Goal: Information Seeking & Learning: Understand process/instructions

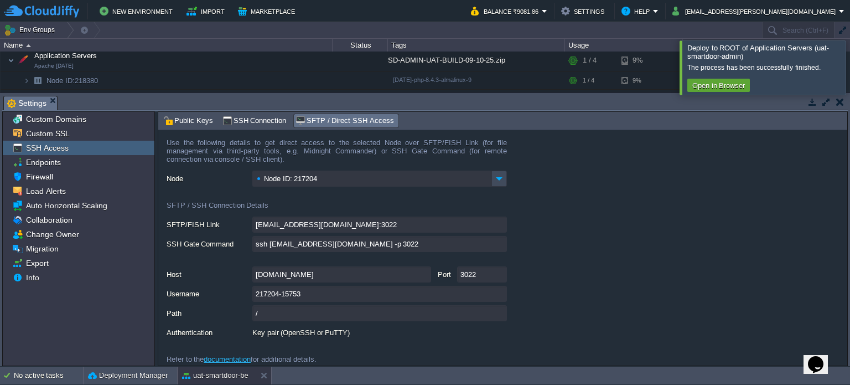
scroll to position [6, 0]
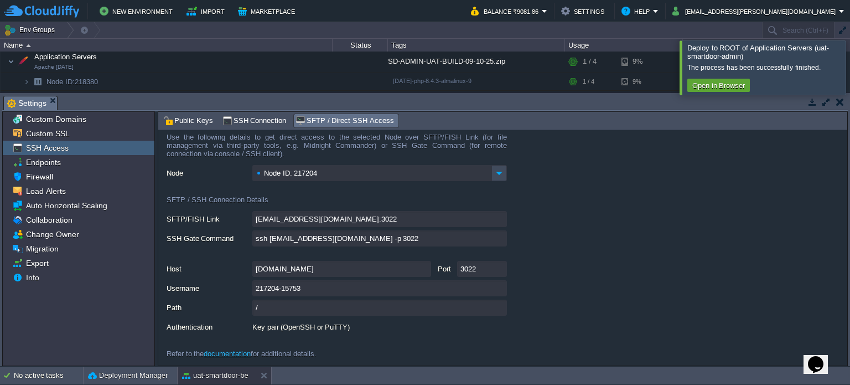
click at [838, 99] on button "button" at bounding box center [840, 102] width 8 height 10
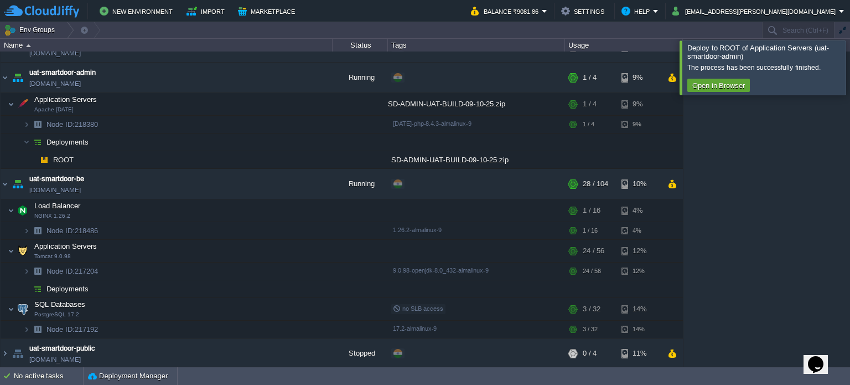
click at [849, 74] on div at bounding box center [863, 67] width 0 height 54
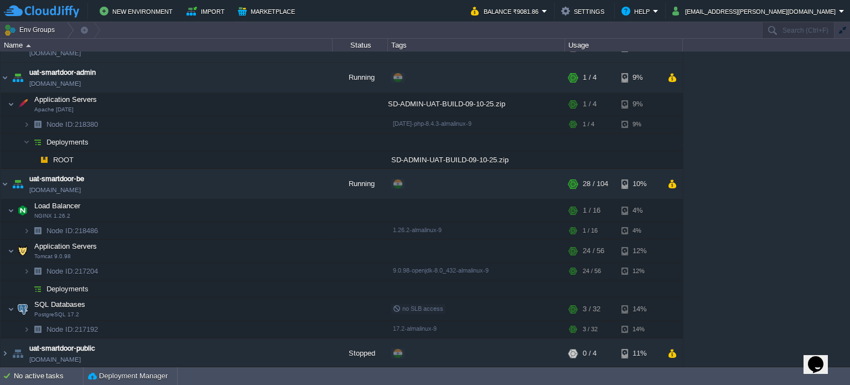
scroll to position [0, 0]
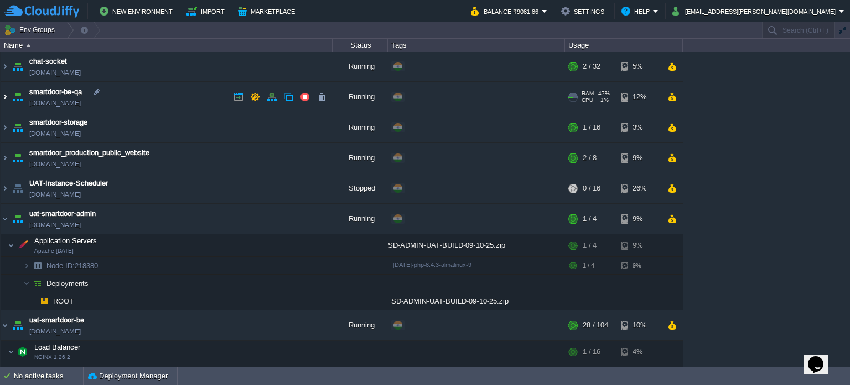
click at [3, 100] on img at bounding box center [5, 97] width 9 height 30
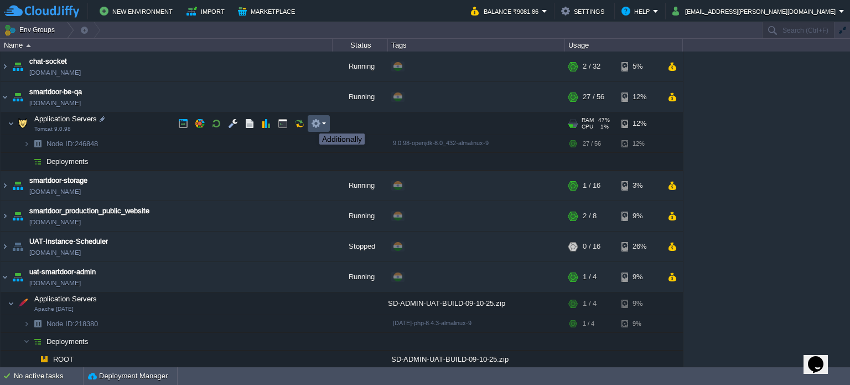
click at [318, 123] on button "button" at bounding box center [316, 123] width 10 height 10
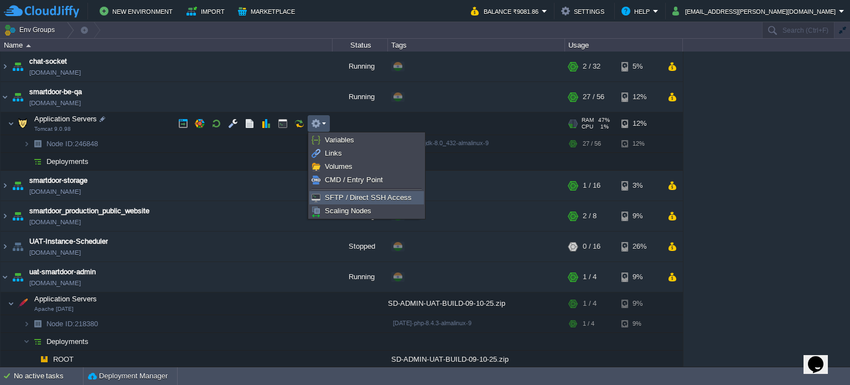
click at [339, 192] on link "SFTP / Direct SSH Access" at bounding box center [366, 197] width 113 height 12
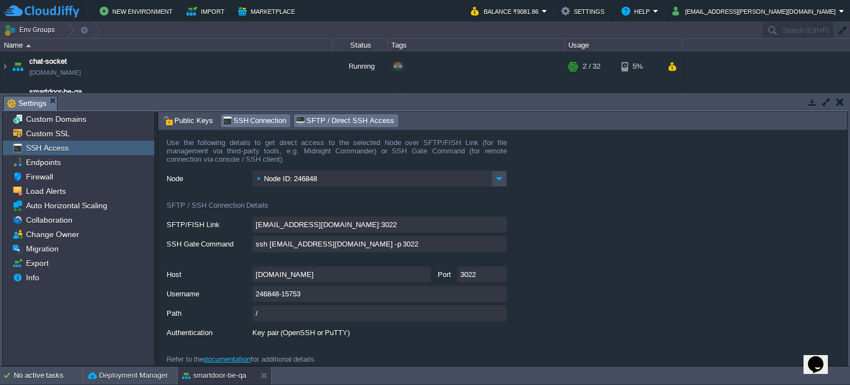
click at [230, 117] on span "SSH Connection" at bounding box center [254, 121] width 64 height 12
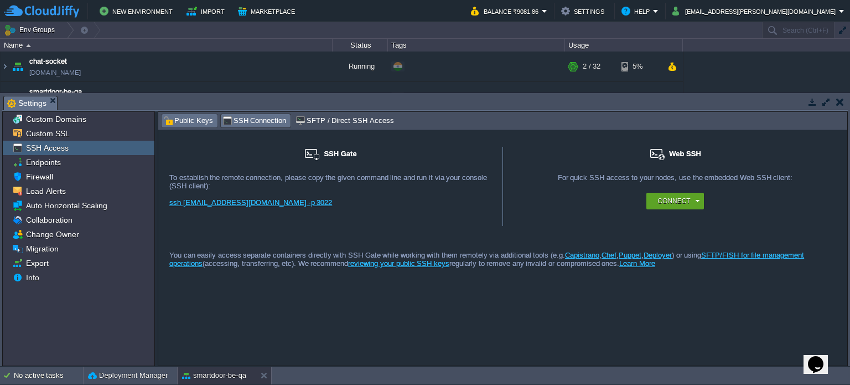
click at [186, 117] on span "Public Keys" at bounding box center [188, 121] width 50 height 12
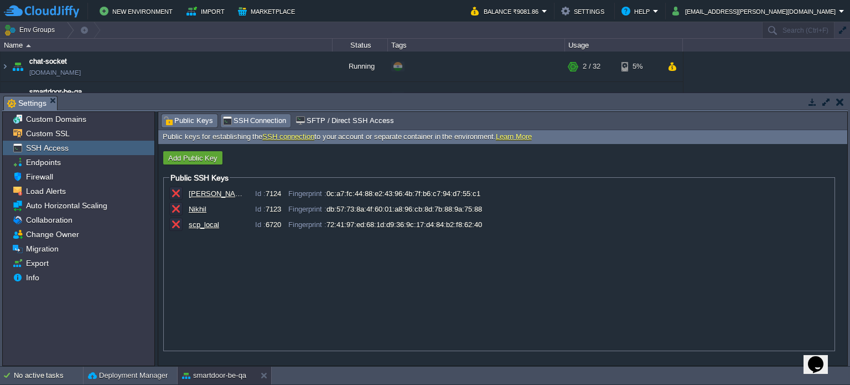
click at [266, 117] on span "SSH Connection" at bounding box center [254, 121] width 64 height 12
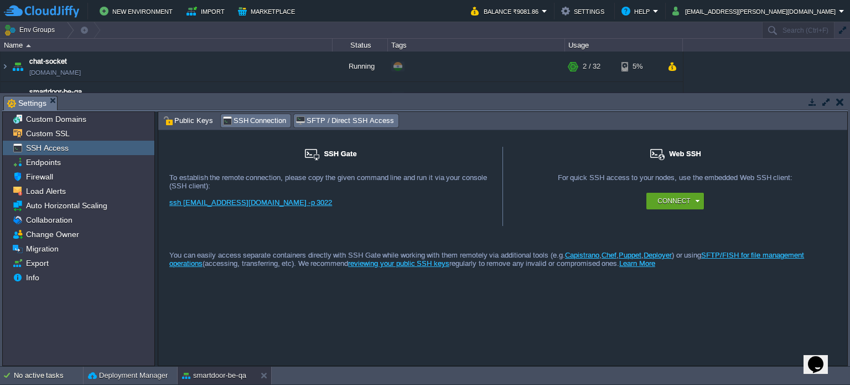
click at [318, 116] on span "SFTP / Direct SSH Access" at bounding box center [344, 121] width 98 height 12
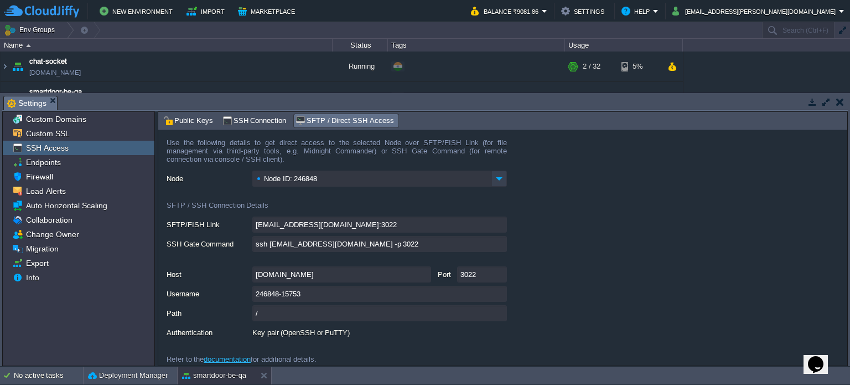
click at [498, 175] on img at bounding box center [498, 178] width 15 height 16
click at [584, 208] on form "Use the following details to get direct access to the selected Node over SFTP/F…" at bounding box center [502, 248] width 689 height 236
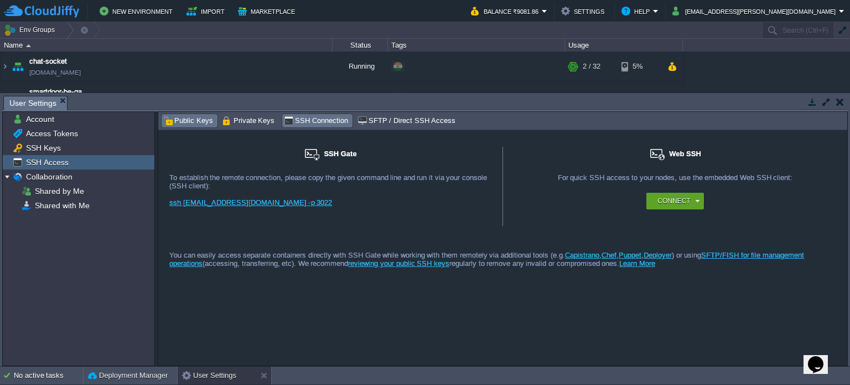
click at [173, 121] on span "Public Keys" at bounding box center [188, 121] width 50 height 12
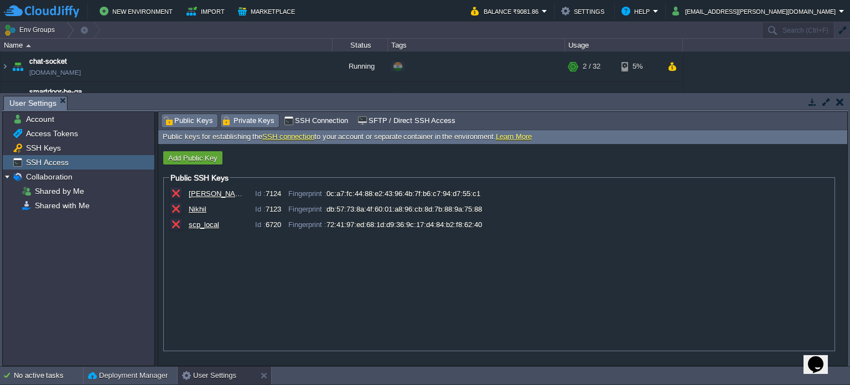
click at [237, 119] on span "Private Keys" at bounding box center [248, 121] width 53 height 12
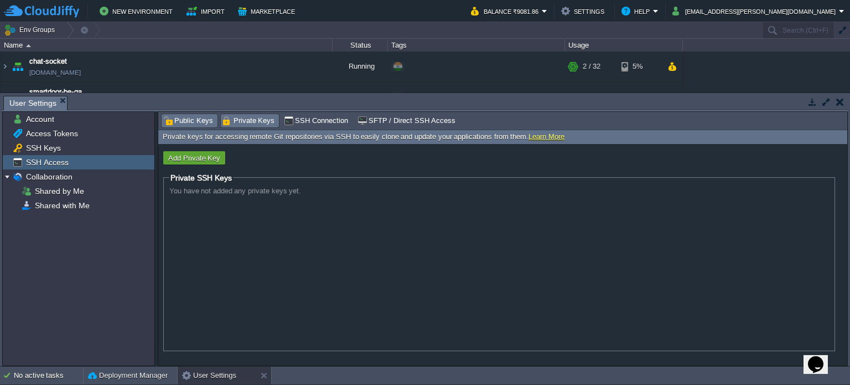
click at [193, 124] on span "Public Keys" at bounding box center [188, 121] width 50 height 12
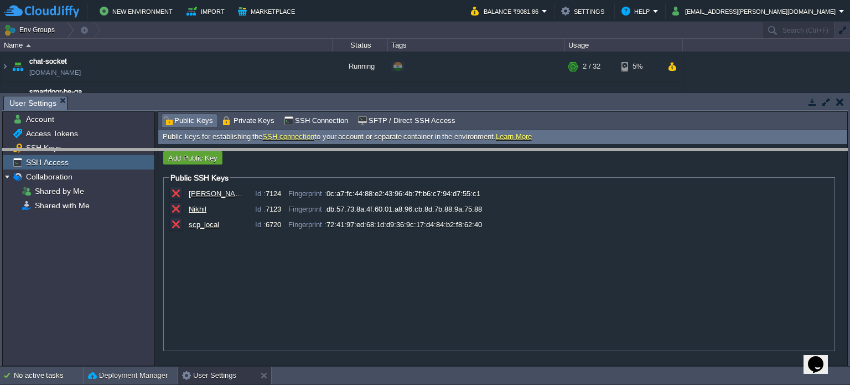
drag, startPoint x: 308, startPoint y: 103, endPoint x: 311, endPoint y: 160, distance: 57.1
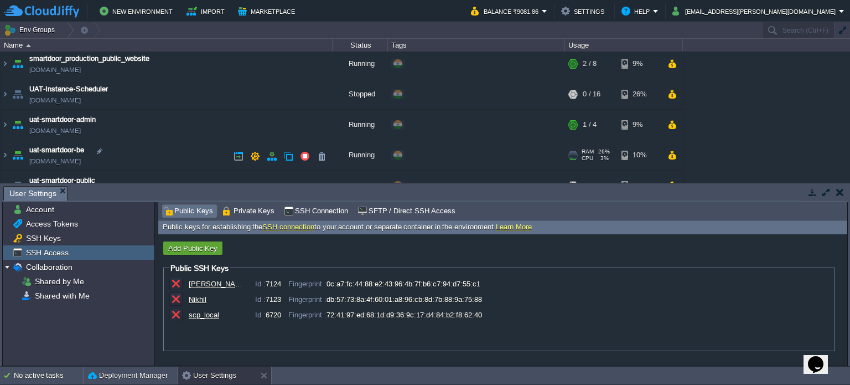
scroll to position [111, 0]
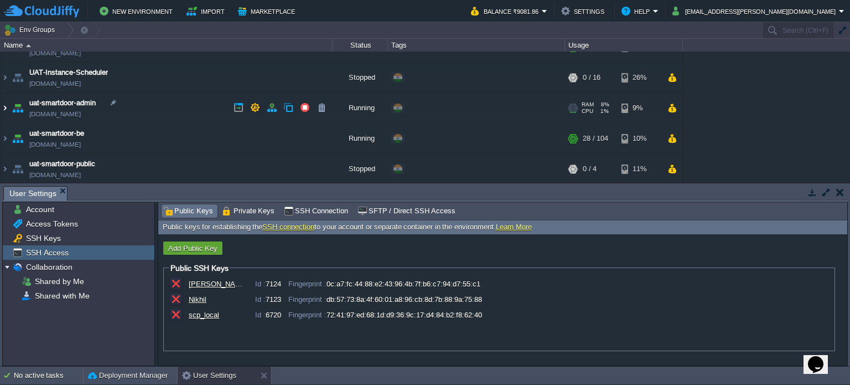
click at [5, 108] on img at bounding box center [5, 108] width 9 height 30
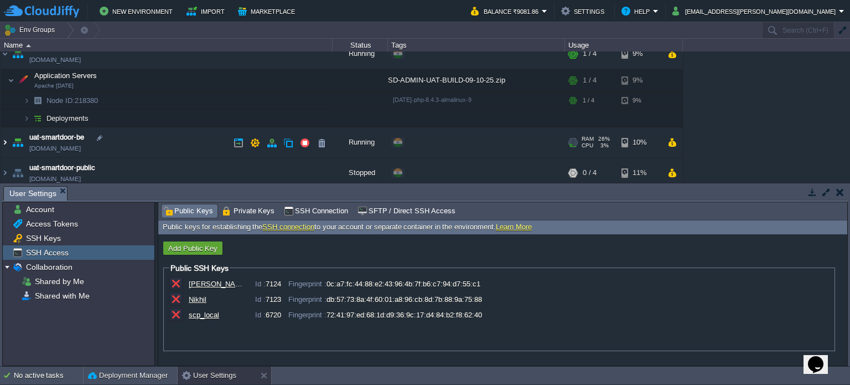
scroll to position [169, 0]
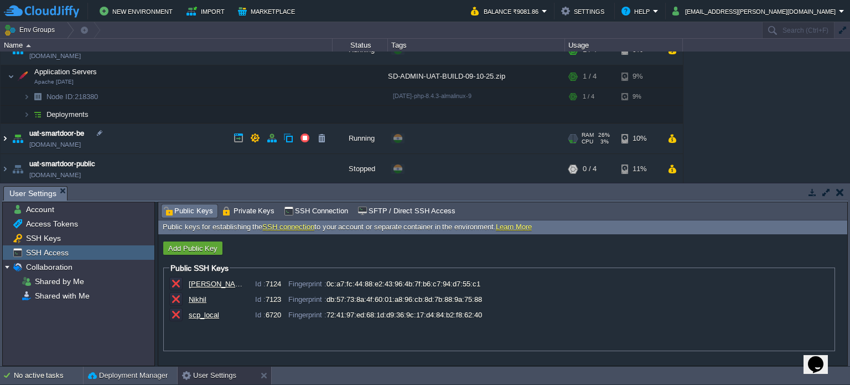
click at [6, 138] on img at bounding box center [5, 138] width 9 height 30
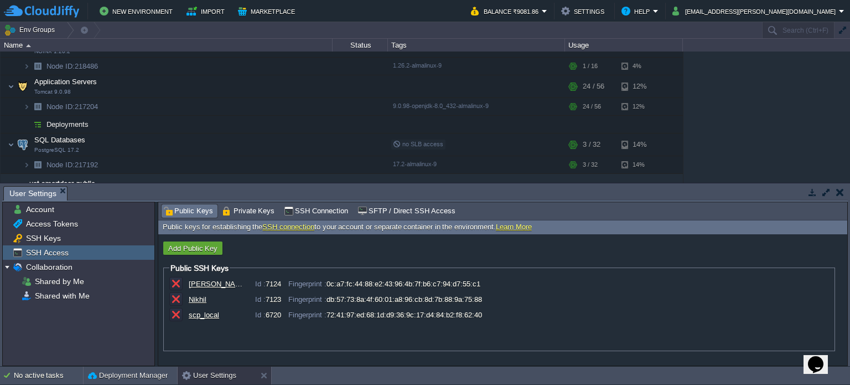
scroll to position [0, 0]
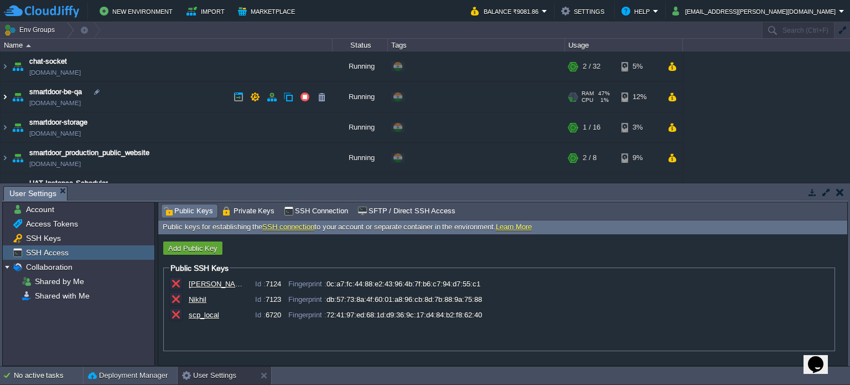
click at [6, 95] on img at bounding box center [5, 97] width 9 height 30
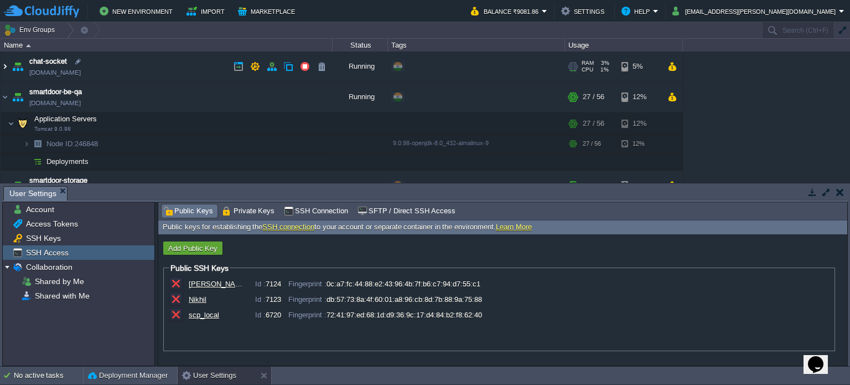
click at [3, 64] on img at bounding box center [5, 66] width 9 height 30
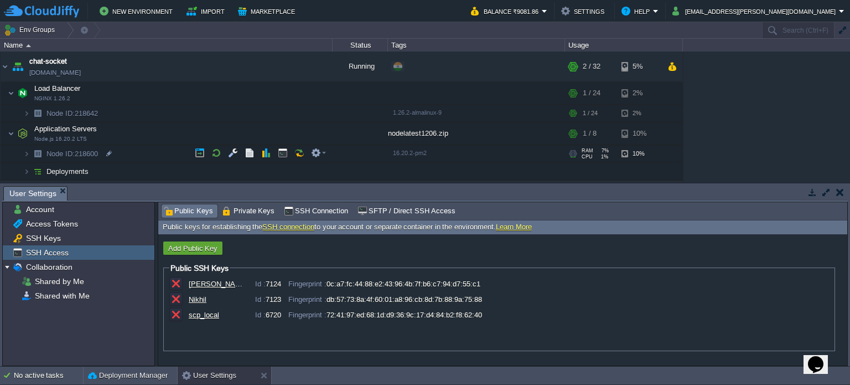
scroll to position [110, 0]
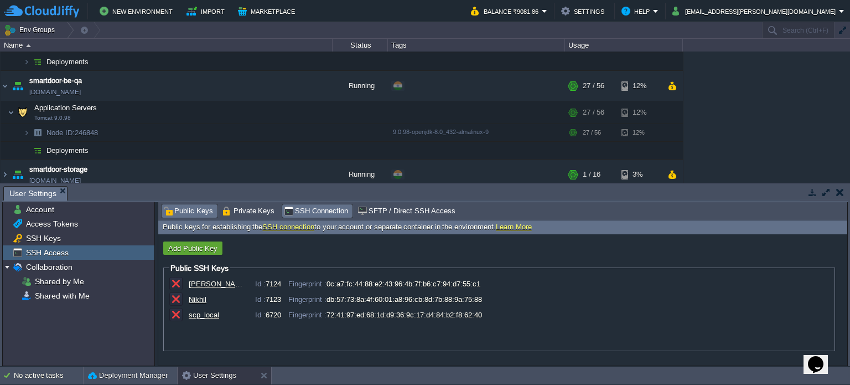
click at [291, 211] on span "SSH Connection" at bounding box center [316, 211] width 64 height 12
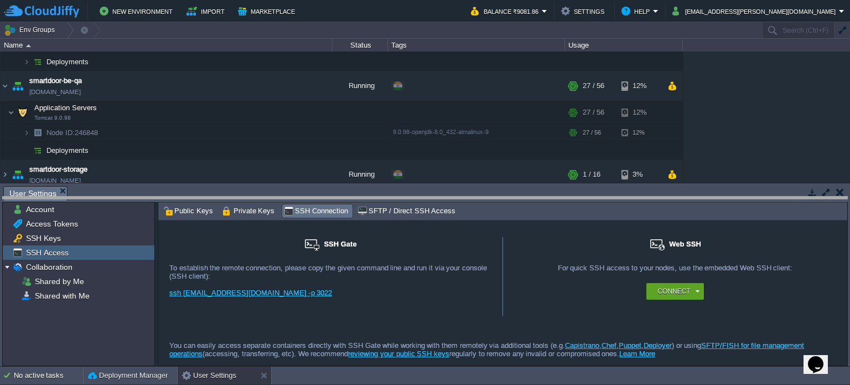
drag, startPoint x: 279, startPoint y: 194, endPoint x: 281, endPoint y: 204, distance: 10.2
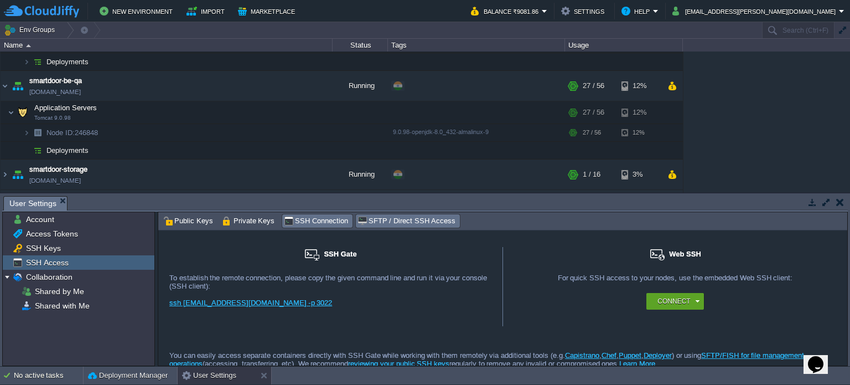
click at [389, 224] on span "SFTP / Direct SSH Access" at bounding box center [406, 221] width 98 height 12
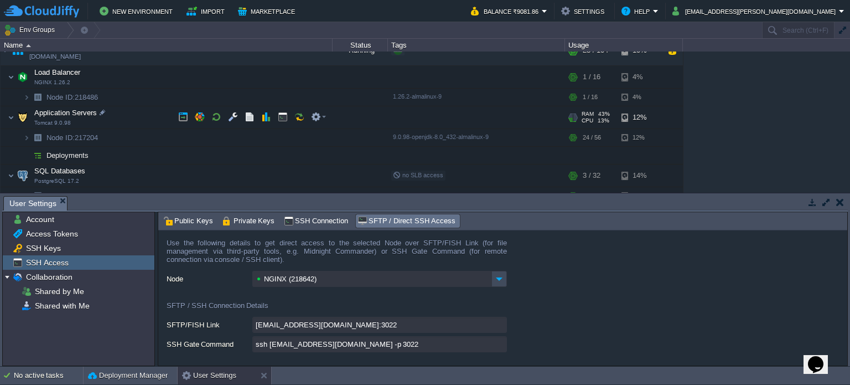
scroll to position [412, 0]
click at [482, 282] on input "NGINX (218642)" at bounding box center [371, 279] width 239 height 16
click at [551, 281] on div "NGINX (218642)" at bounding box center [507, 279] width 681 height 17
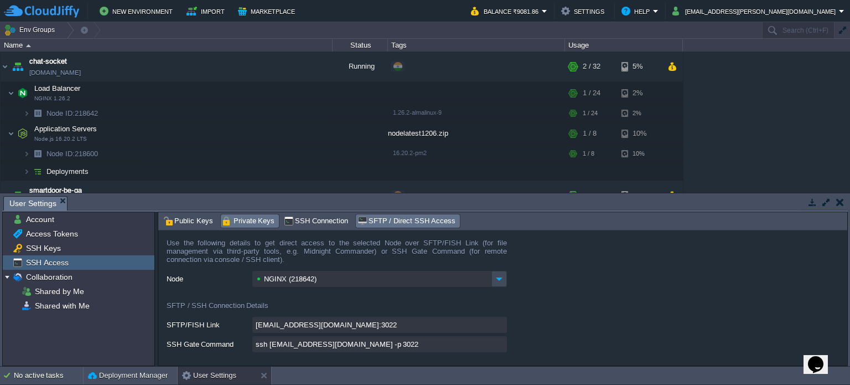
click at [253, 223] on span "Private Keys" at bounding box center [248, 221] width 53 height 12
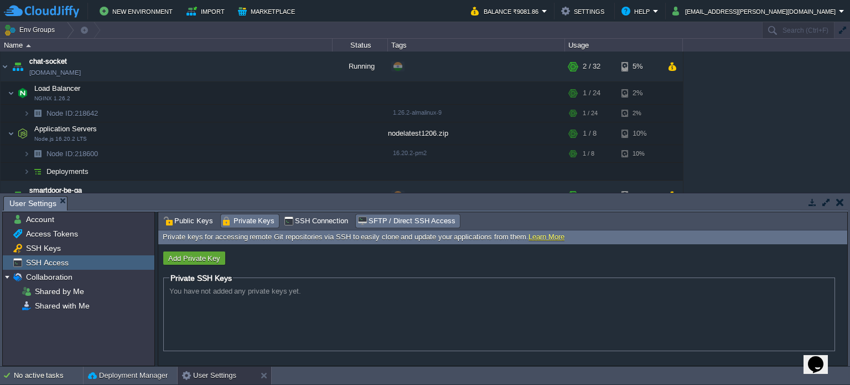
click at [398, 223] on span "SFTP / Direct SSH Access" at bounding box center [406, 221] width 98 height 12
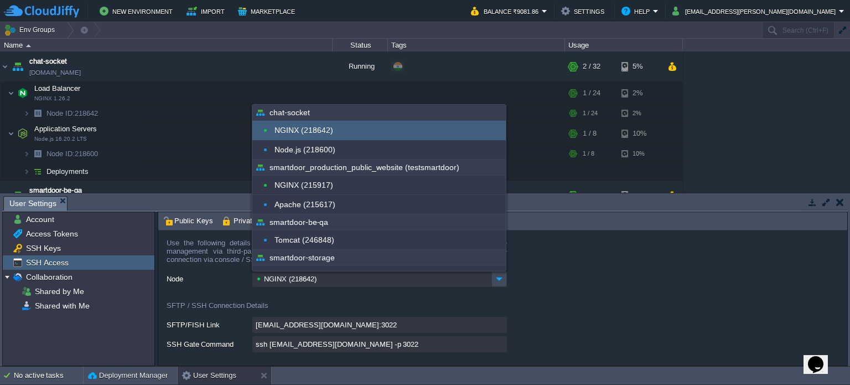
click at [458, 281] on input "NGINX (218642)" at bounding box center [371, 279] width 239 height 16
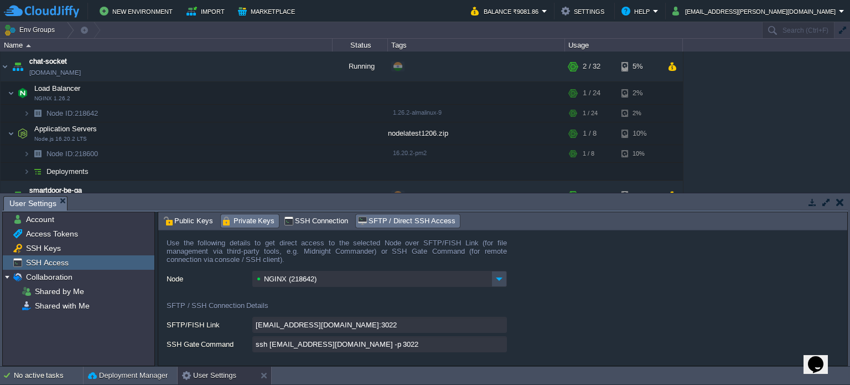
click at [222, 223] on span "Private Keys" at bounding box center [248, 221] width 53 height 12
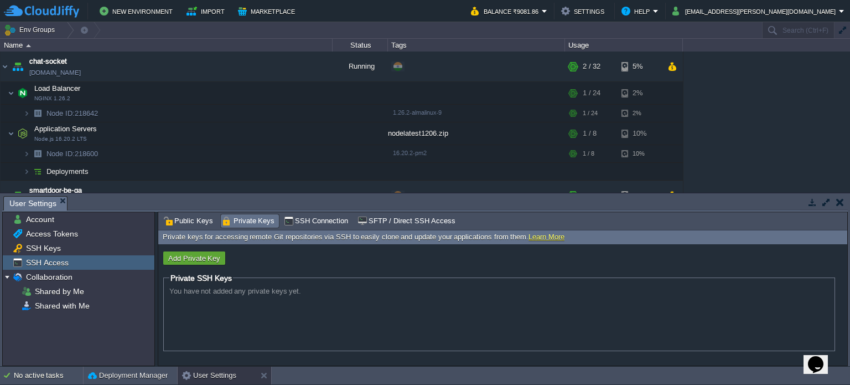
click at [314, 222] on span "SSH Connection" at bounding box center [316, 221] width 64 height 12
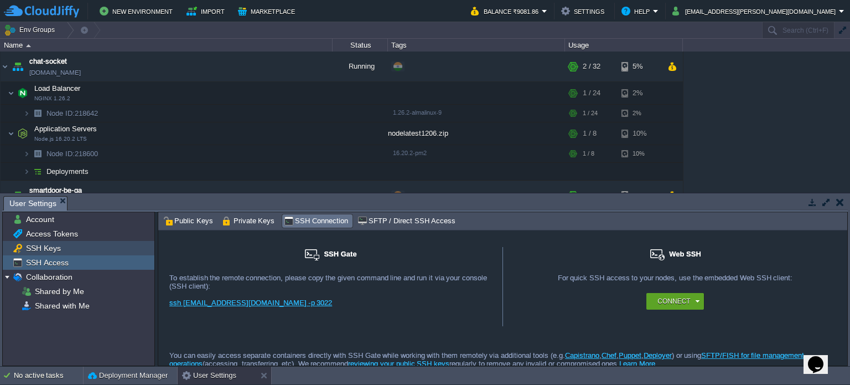
click at [50, 250] on span "SSH Keys" at bounding box center [43, 248] width 39 height 10
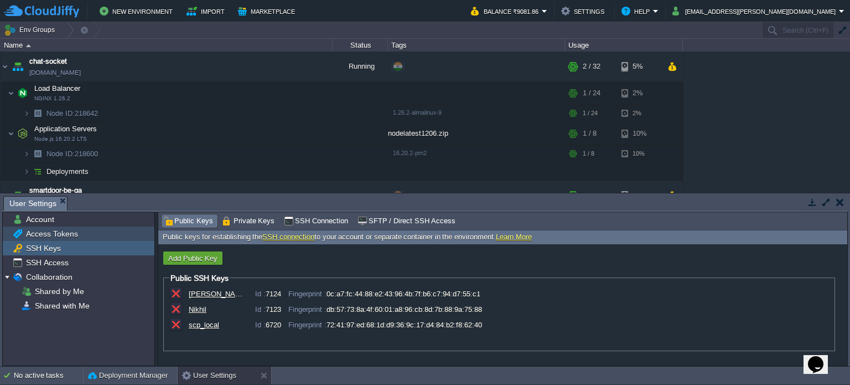
click at [55, 236] on span "Access Tokens" at bounding box center [52, 234] width 56 height 10
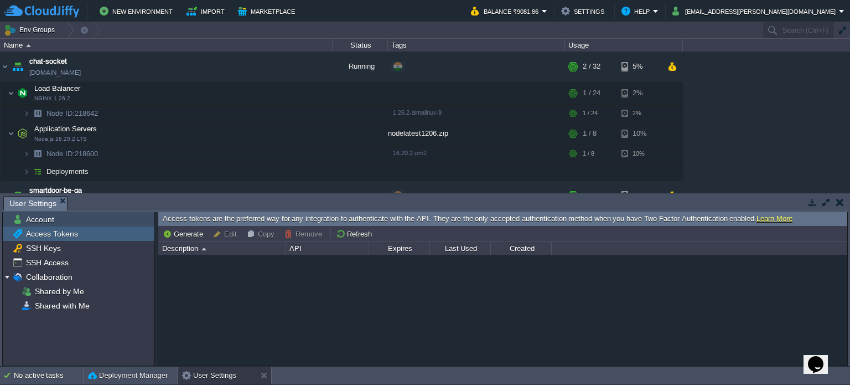
click at [46, 218] on span "Account" at bounding box center [40, 219] width 32 height 10
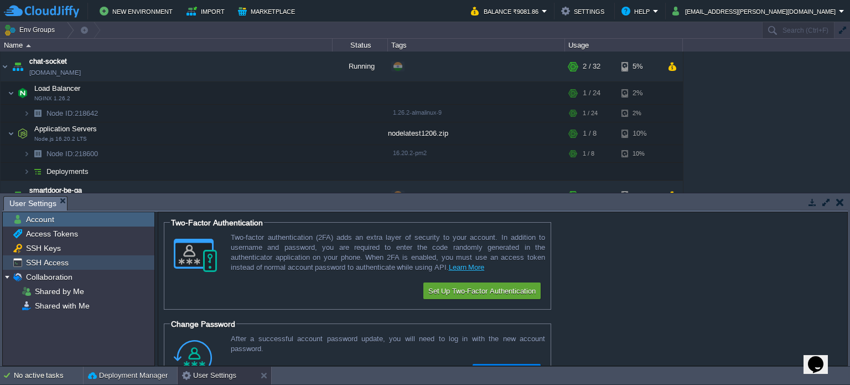
click at [50, 265] on span "SSH Access" at bounding box center [47, 262] width 46 height 10
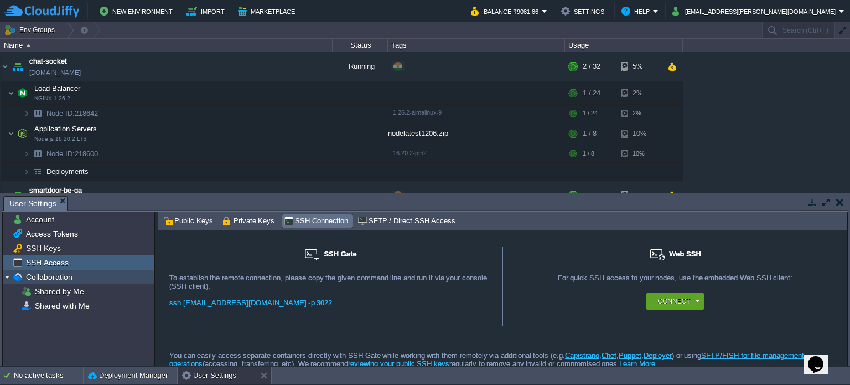
click at [44, 276] on span "Collaboration" at bounding box center [49, 277] width 50 height 10
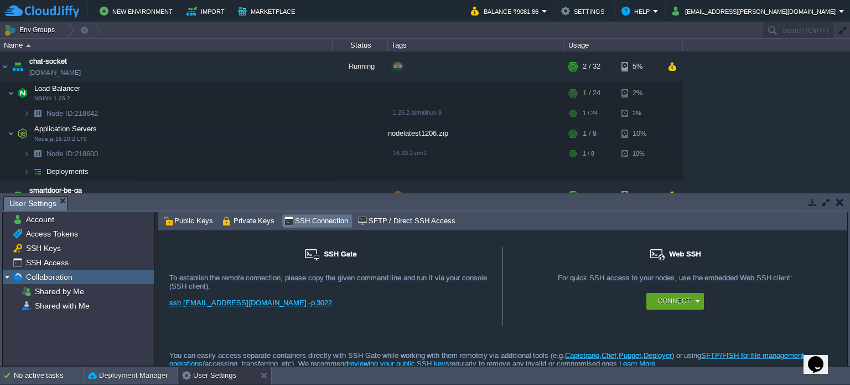
click at [48, 283] on div "Collaboration" at bounding box center [79, 276] width 152 height 14
click at [48, 289] on span "Shared by Me" at bounding box center [59, 291] width 53 height 10
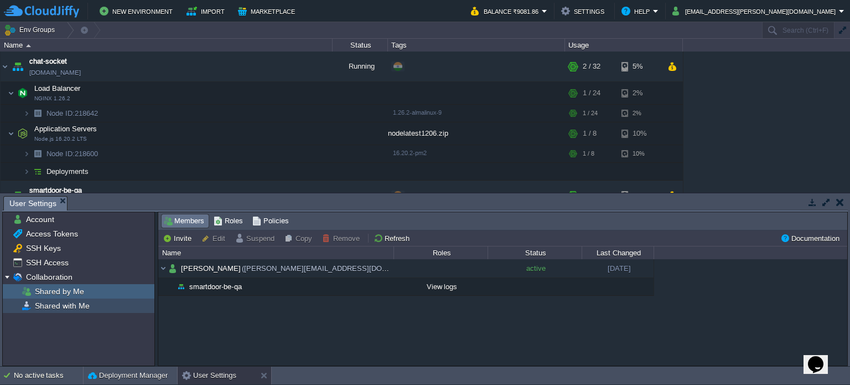
click at [73, 303] on span "Shared with Me" at bounding box center [62, 305] width 59 height 10
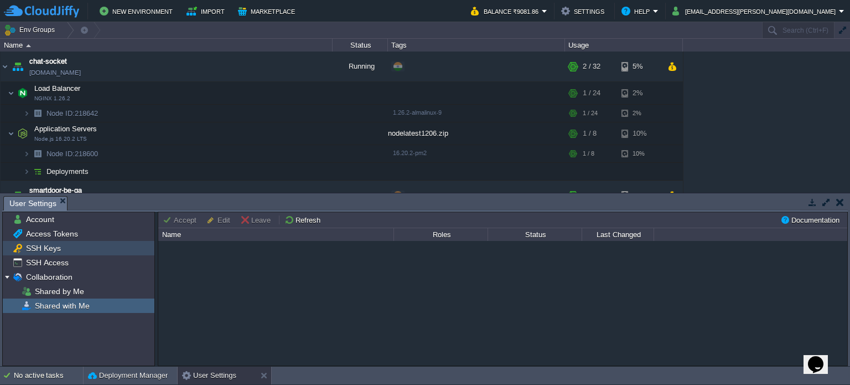
click at [61, 245] on div "SSH Keys" at bounding box center [79, 248] width 152 height 14
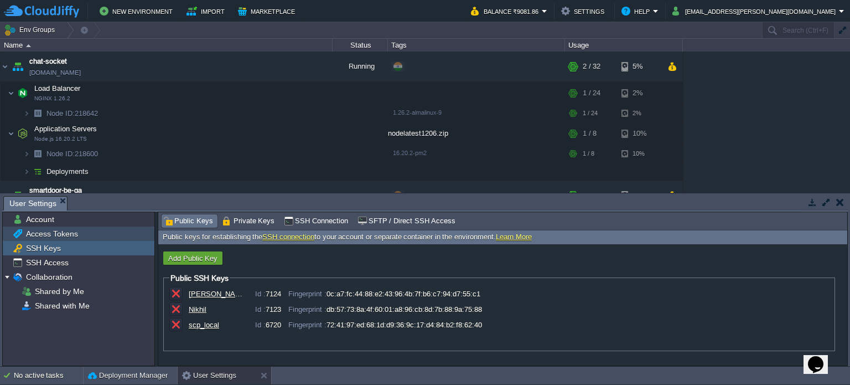
click at [61, 232] on span "Access Tokens" at bounding box center [52, 234] width 56 height 10
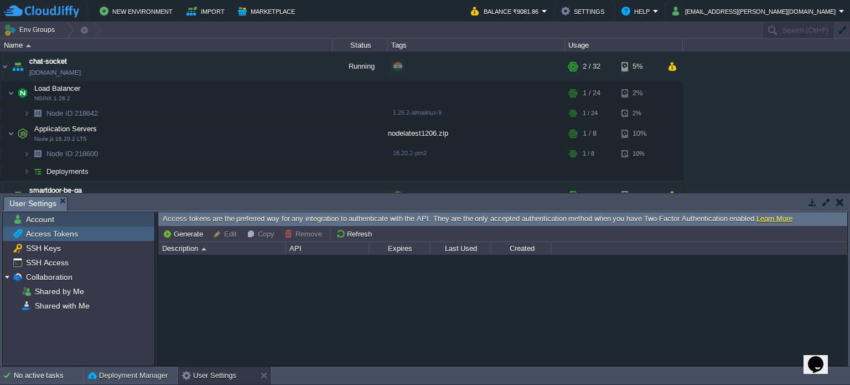
click at [47, 224] on span "Account" at bounding box center [40, 219] width 32 height 10
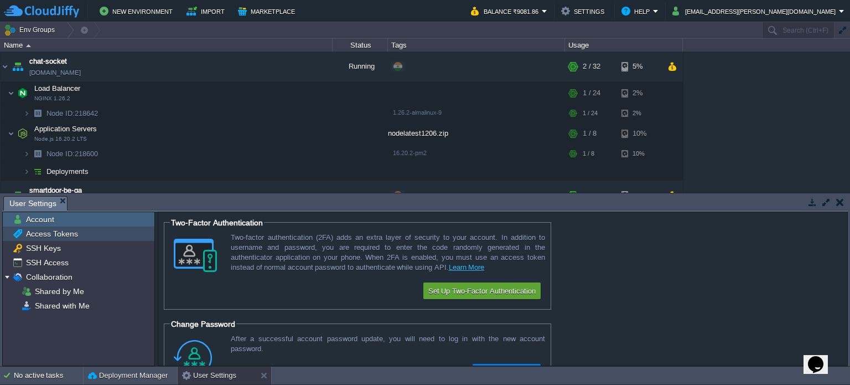
click at [60, 237] on span "Access Tokens" at bounding box center [52, 234] width 56 height 10
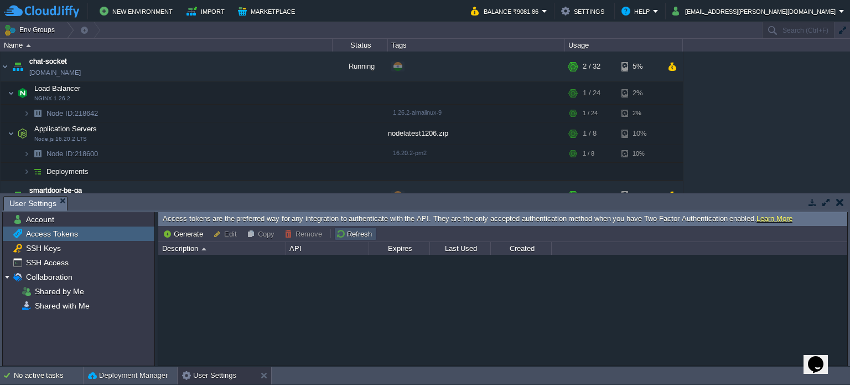
click at [341, 233] on button "Refresh" at bounding box center [355, 234] width 39 height 10
click at [59, 245] on link "SSH Keys" at bounding box center [43, 248] width 39 height 10
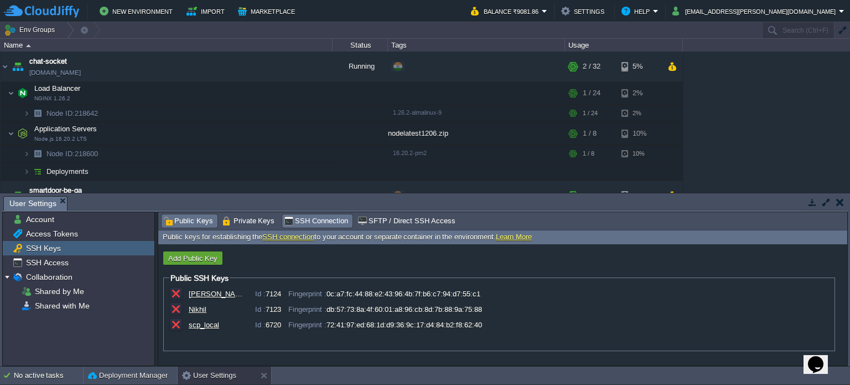
click at [309, 217] on span "SSH Connection" at bounding box center [316, 221] width 64 height 12
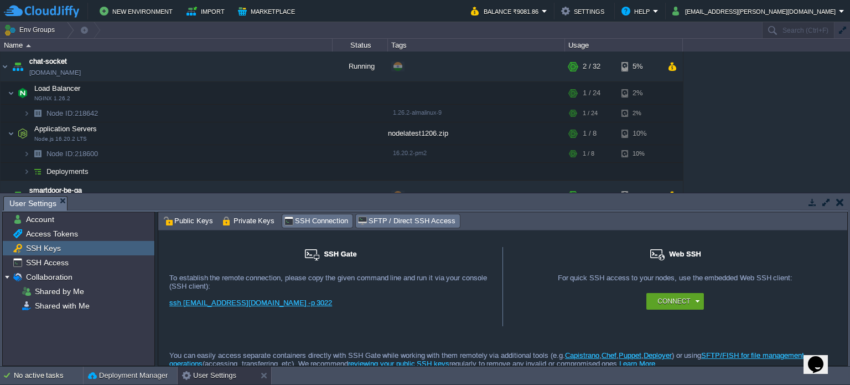
click at [399, 226] on span "SFTP / Direct SSH Access" at bounding box center [406, 221] width 98 height 12
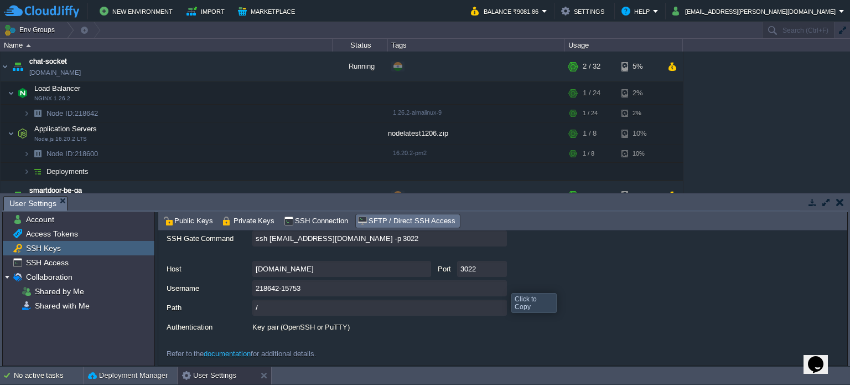
scroll to position [13, 0]
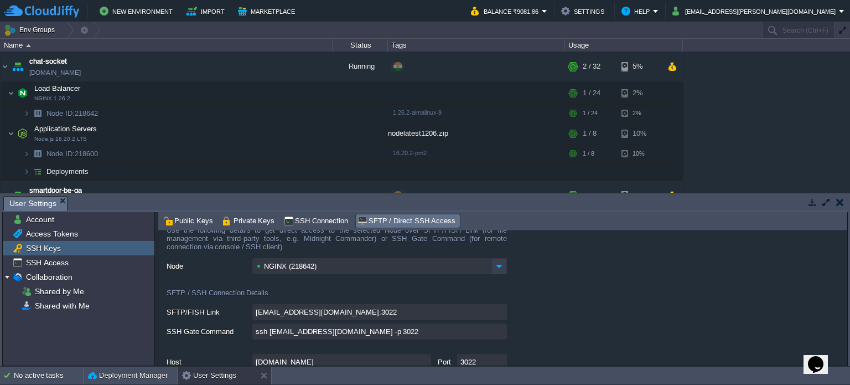
click at [497, 269] on img at bounding box center [498, 266] width 15 height 16
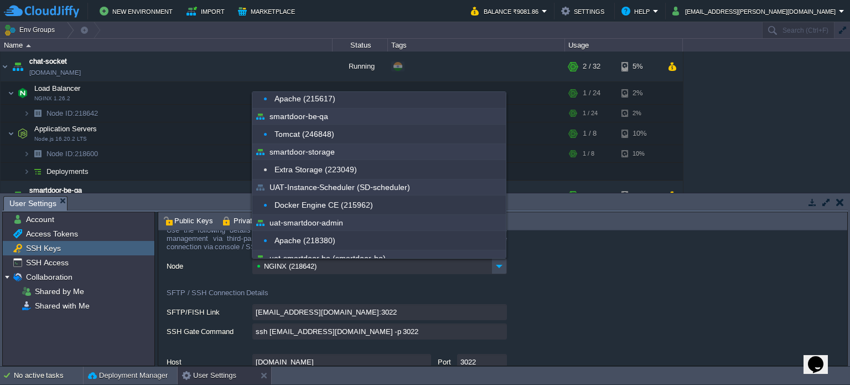
scroll to position [0, 0]
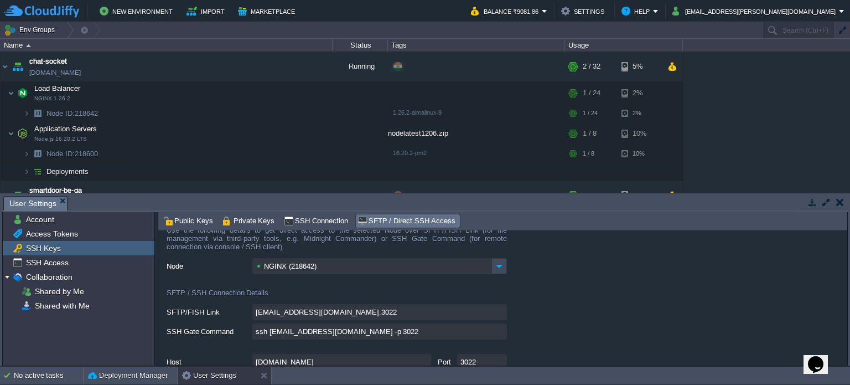
click at [582, 298] on form "Use the following details to get direct access to the selected Node over SFTP/F…" at bounding box center [502, 298] width 689 height 136
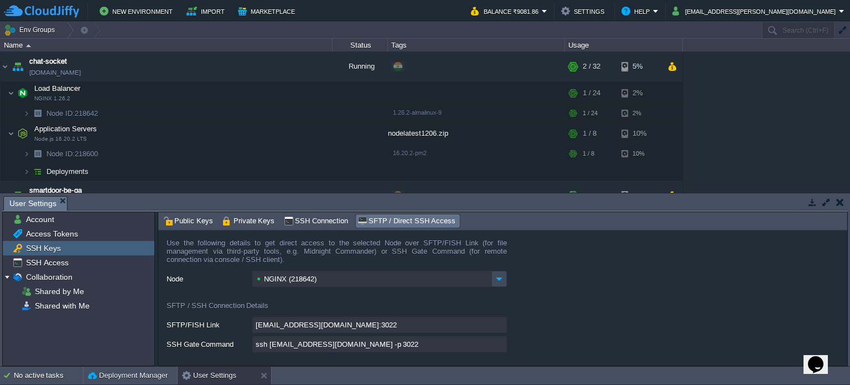
click at [252, 220] on span "Private Keys" at bounding box center [248, 221] width 53 height 12
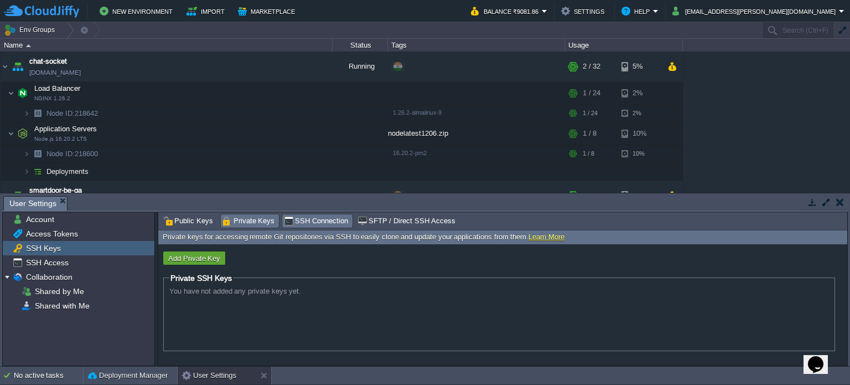
click at [299, 220] on span "SSH Connection" at bounding box center [316, 221] width 64 height 12
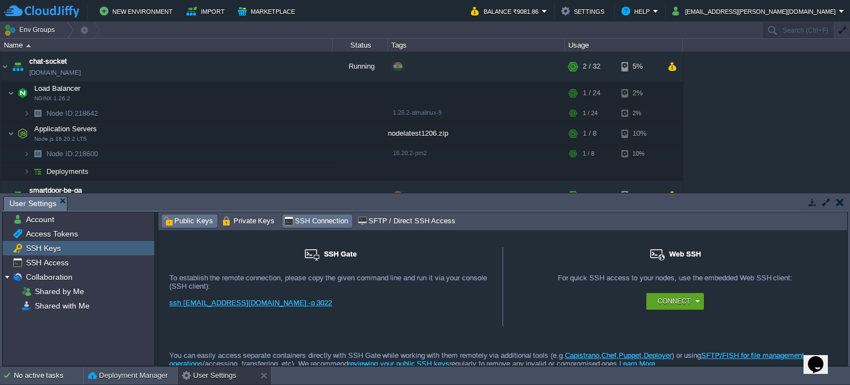
click at [180, 223] on span "Public Keys" at bounding box center [188, 221] width 50 height 12
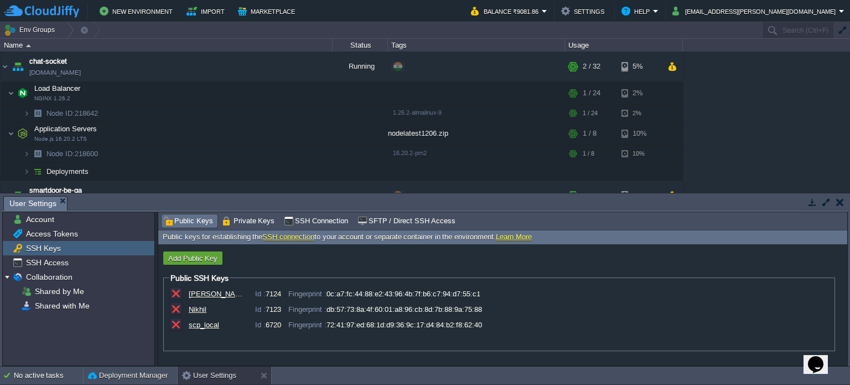
click at [204, 323] on div "scp_local" at bounding box center [216, 324] width 55 height 8
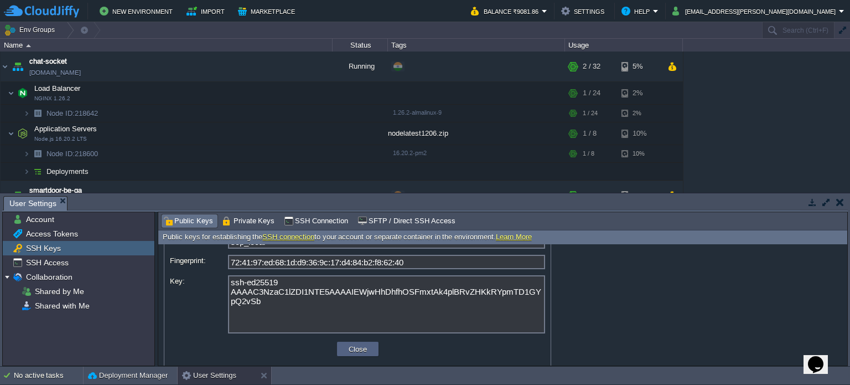
scroll to position [53, 0]
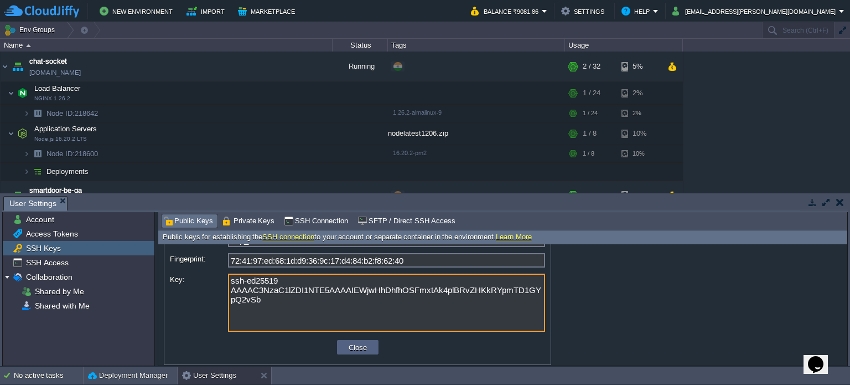
click at [434, 305] on textarea "ssh-ed25519 AAAAC3NzaC1lZDI1NTE5AAAAIEWjwHhDhfhOSFmxtAk4plBRvZHKkRYpmTD1GYpQ2vSb" at bounding box center [386, 302] width 317 height 58
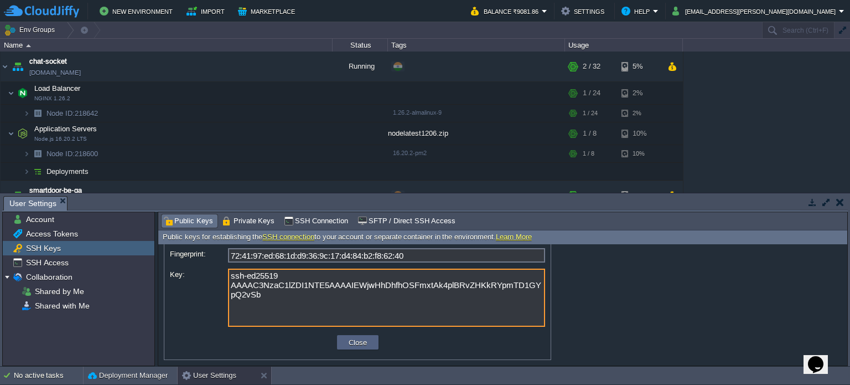
click at [434, 305] on textarea "ssh-ed25519 AAAAC3NzaC1lZDI1NTE5AAAAIEWjwHhDhfhOSFmxtAk4plBRvZHKkRYpmTD1GYpQ2vSb" at bounding box center [386, 297] width 317 height 58
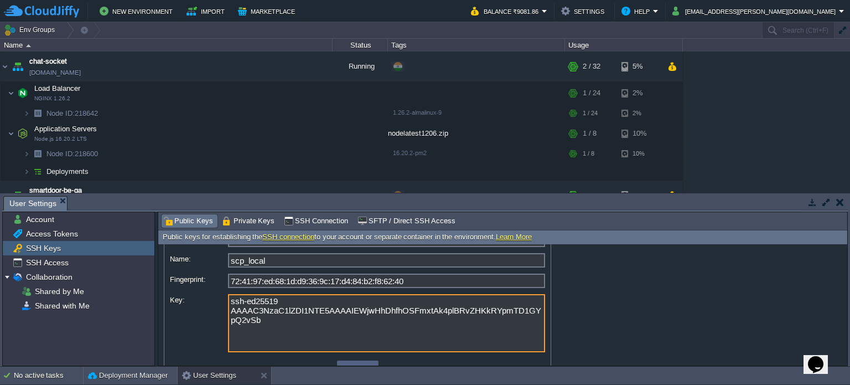
scroll to position [31, 0]
click at [370, 325] on textarea "ssh-ed25519 AAAAC3NzaC1lZDI1NTE5AAAAIEWjwHhDhfhOSFmxtAk4plBRvZHKkRYpmTD1GYpQ2vSb" at bounding box center [386, 324] width 317 height 58
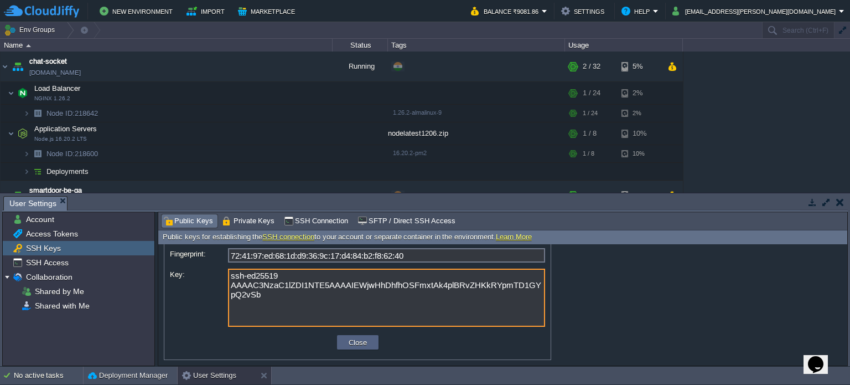
scroll to position [59, 0]
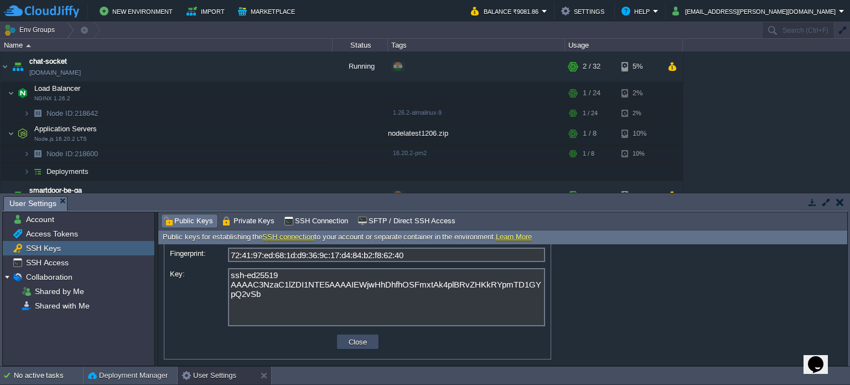
click at [364, 340] on button "Close" at bounding box center [357, 341] width 25 height 10
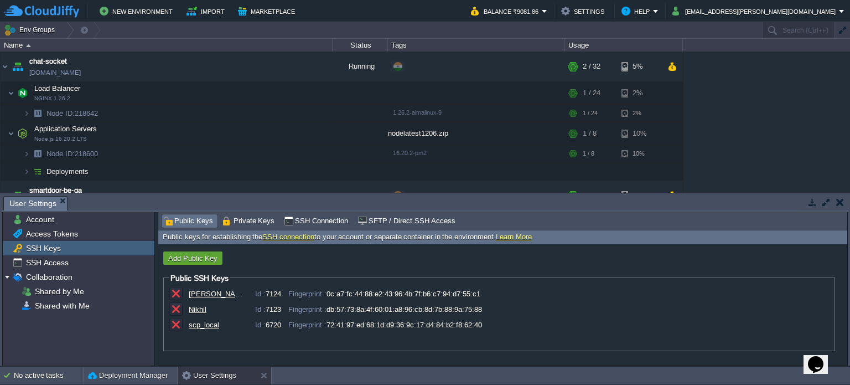
click at [841, 202] on button "button" at bounding box center [840, 202] width 8 height 10
